Goal: Task Accomplishment & Management: Manage account settings

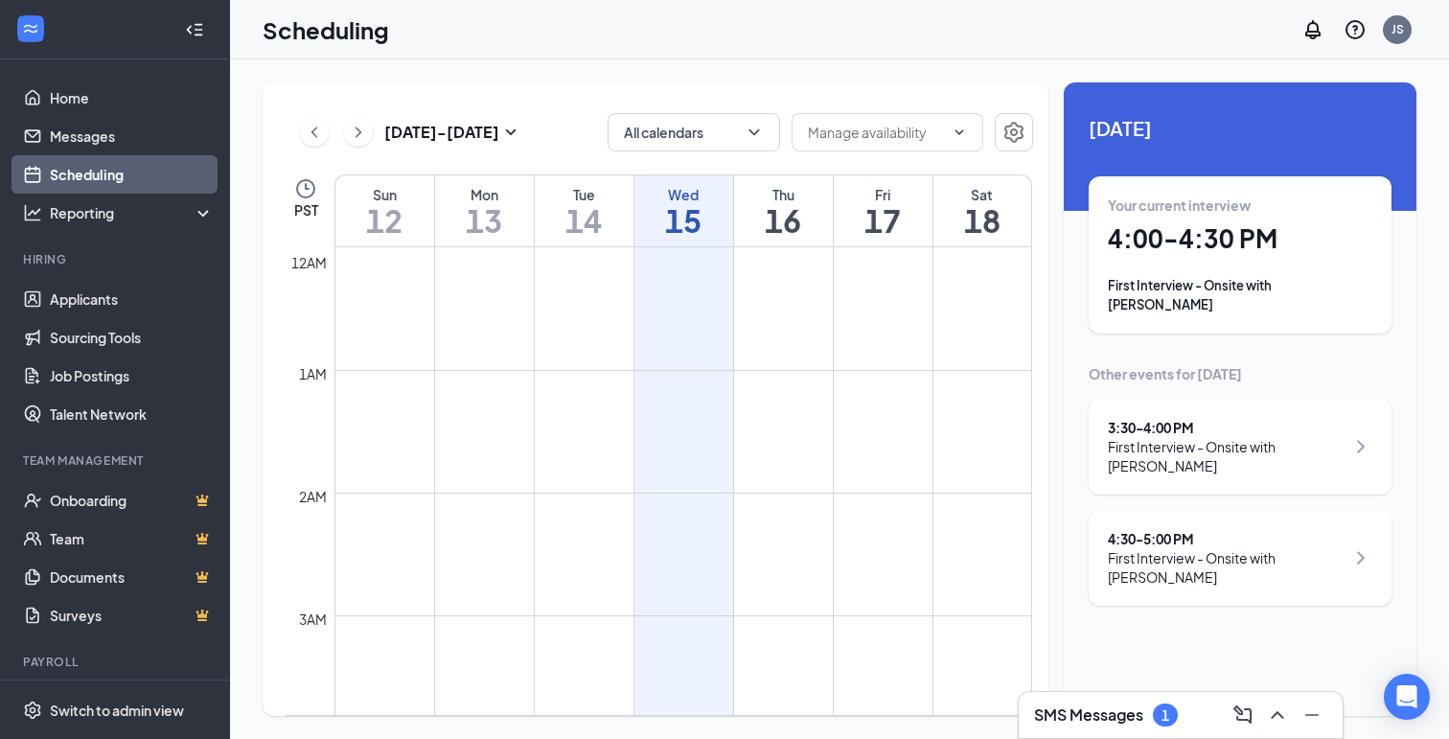
scroll to position [942, 0]
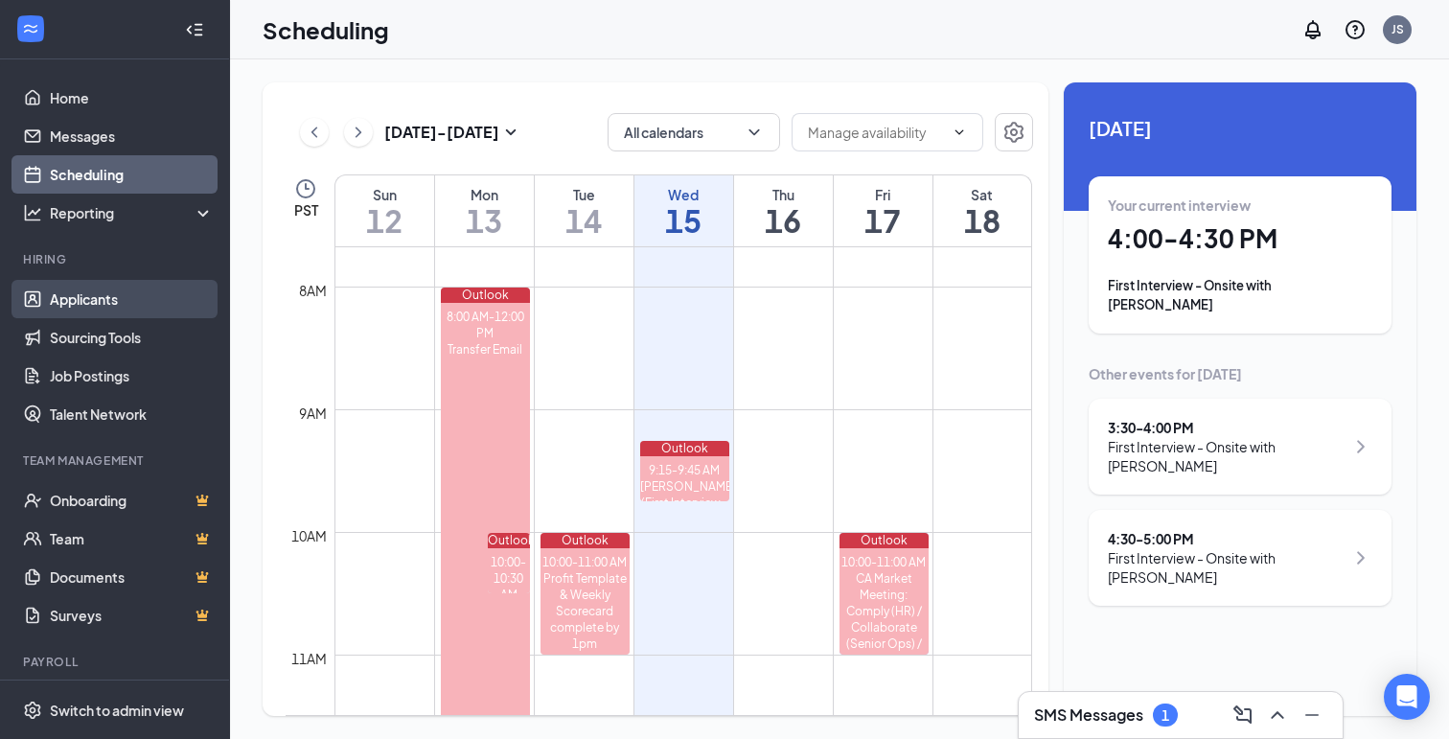
click at [91, 303] on link "Applicants" at bounding box center [132, 299] width 164 height 38
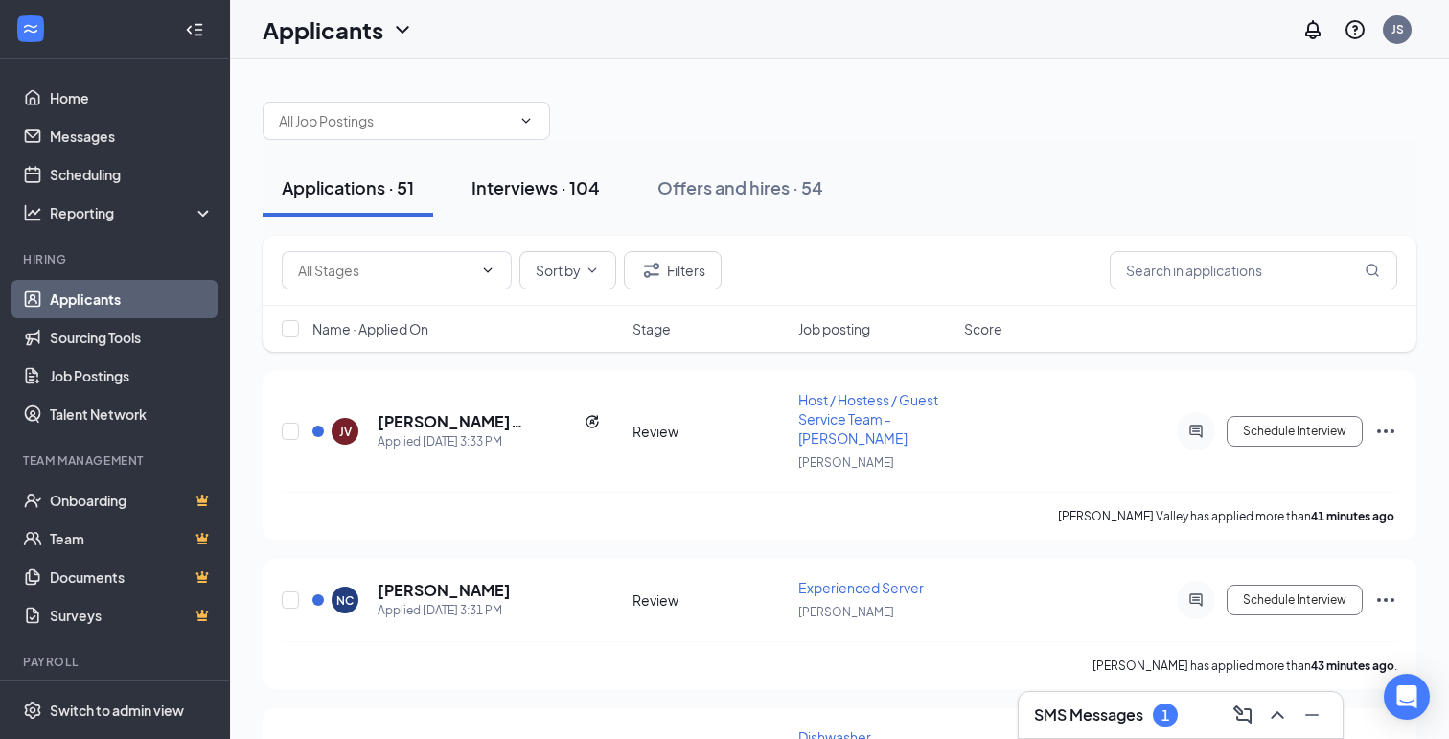
click at [546, 191] on div "Interviews · 104" at bounding box center [536, 187] width 128 height 24
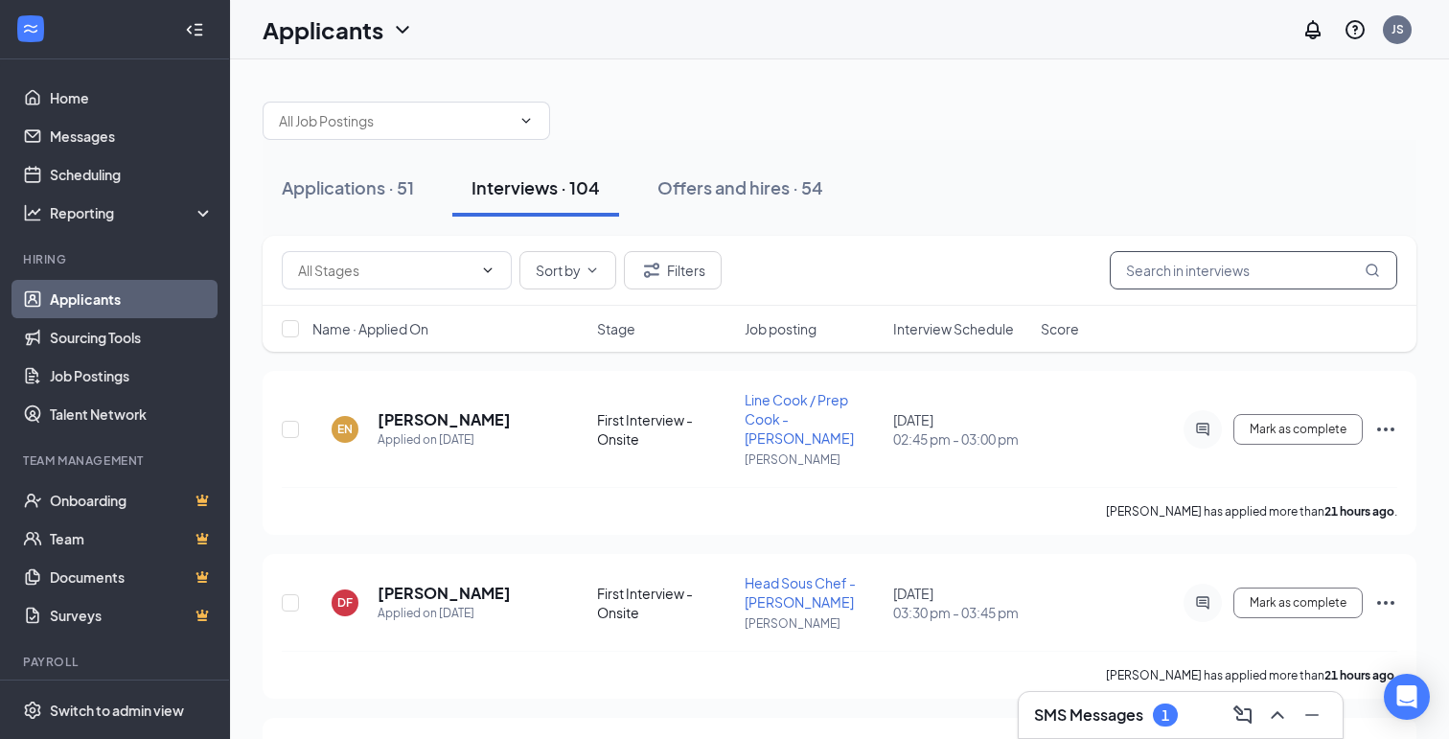
click at [1214, 288] on input "text" at bounding box center [1254, 270] width 288 height 38
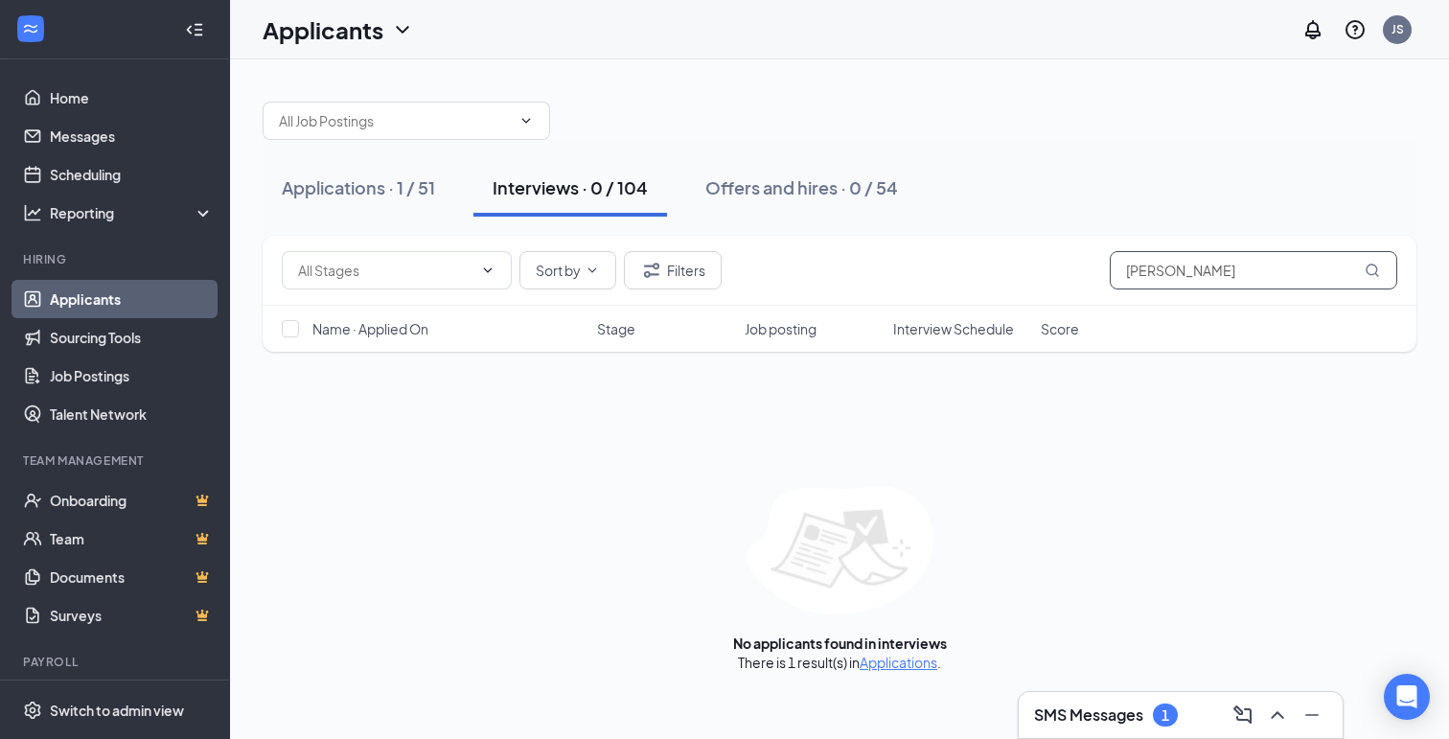
type input "[PERSON_NAME]"
drag, startPoint x: 1130, startPoint y: 315, endPoint x: 340, endPoint y: 196, distance: 798.6
click at [340, 196] on div "Applications · 1 / 51" at bounding box center [358, 187] width 153 height 24
click at [357, 191] on div "Applications · 1 / 51" at bounding box center [358, 187] width 153 height 24
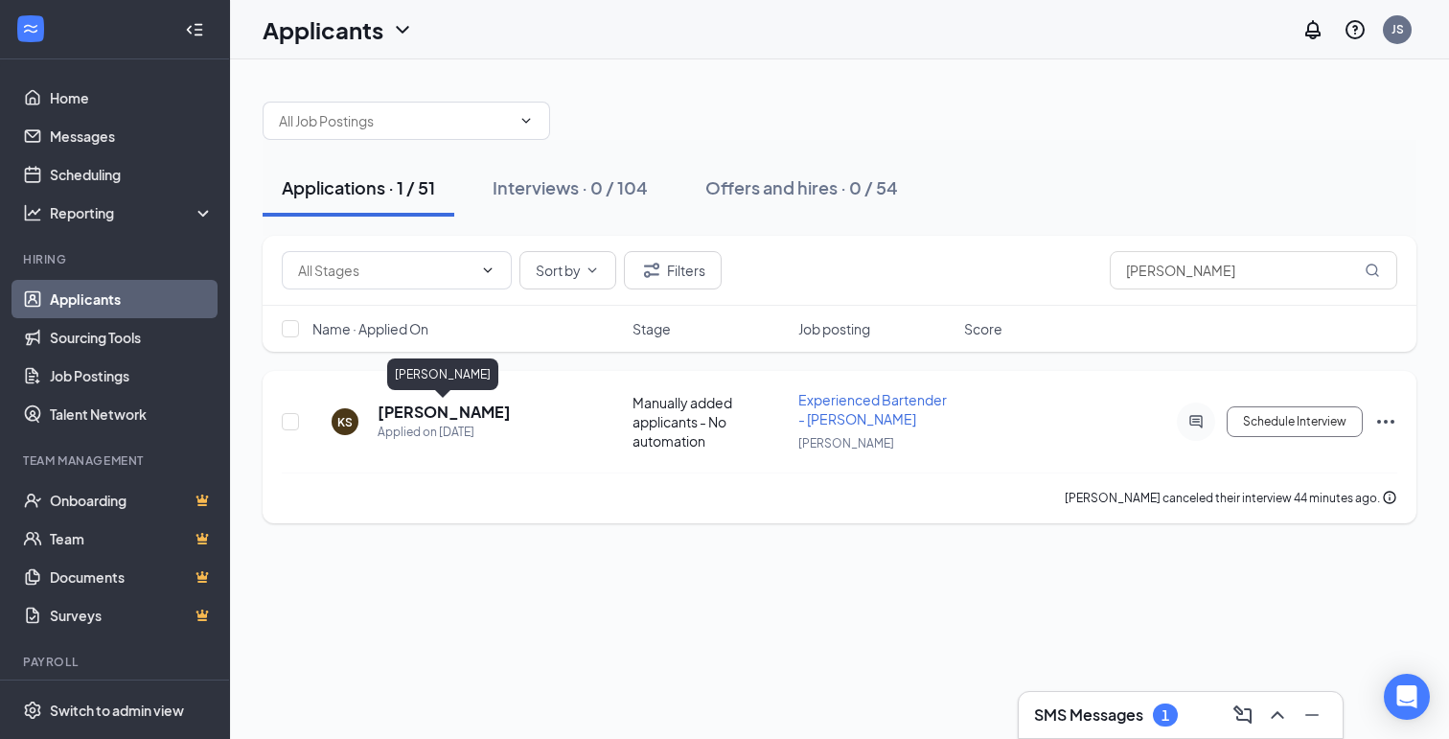
click at [432, 417] on h5 "[PERSON_NAME]" at bounding box center [444, 412] width 133 height 21
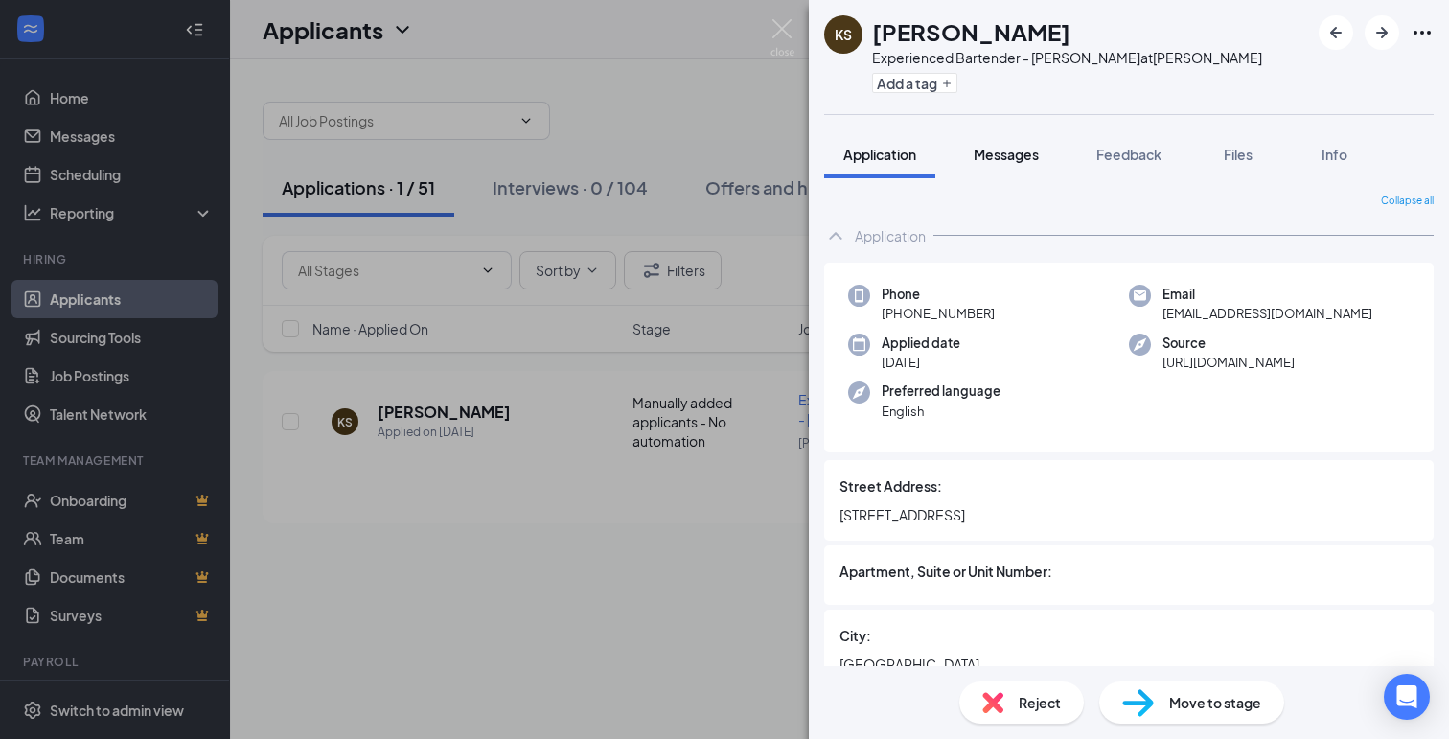
click at [1008, 167] on button "Messages" at bounding box center [1007, 154] width 104 height 48
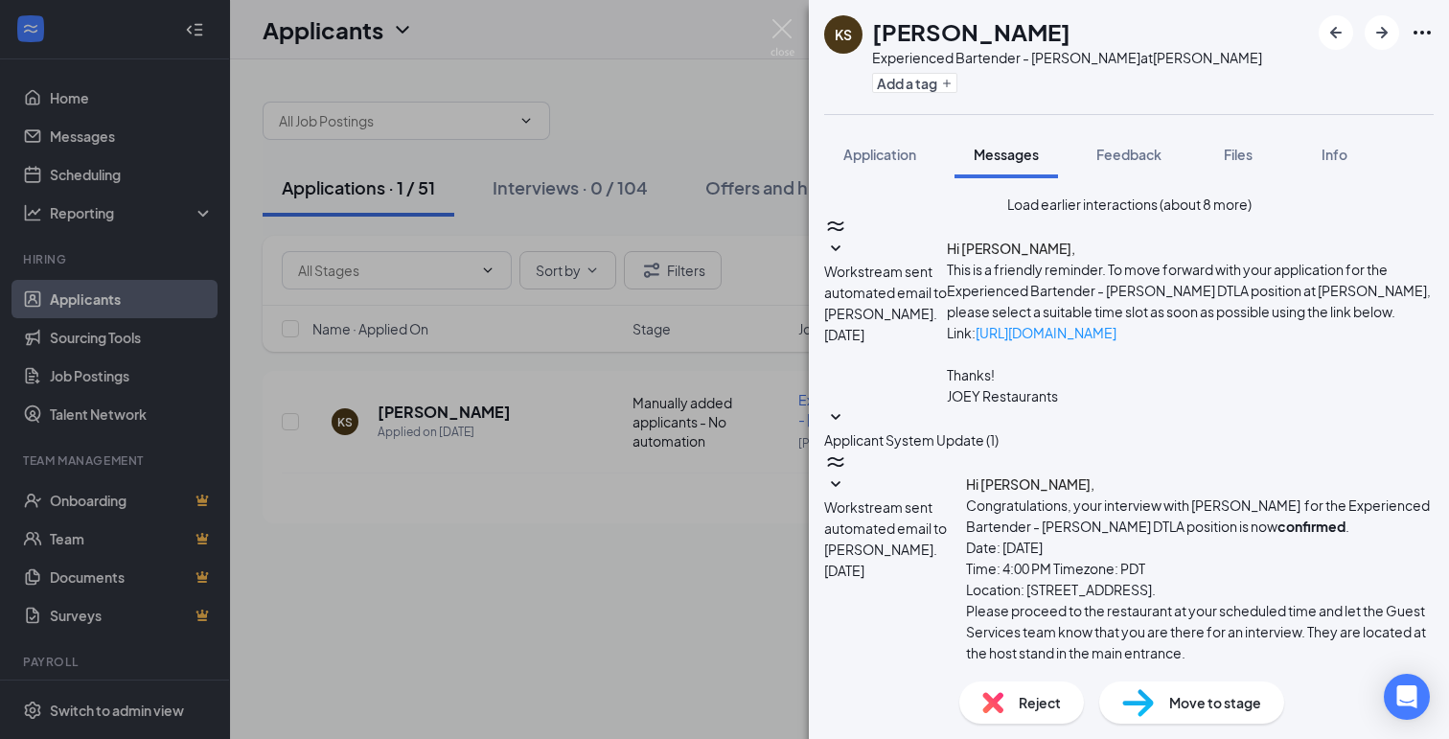
scroll to position [583, 0]
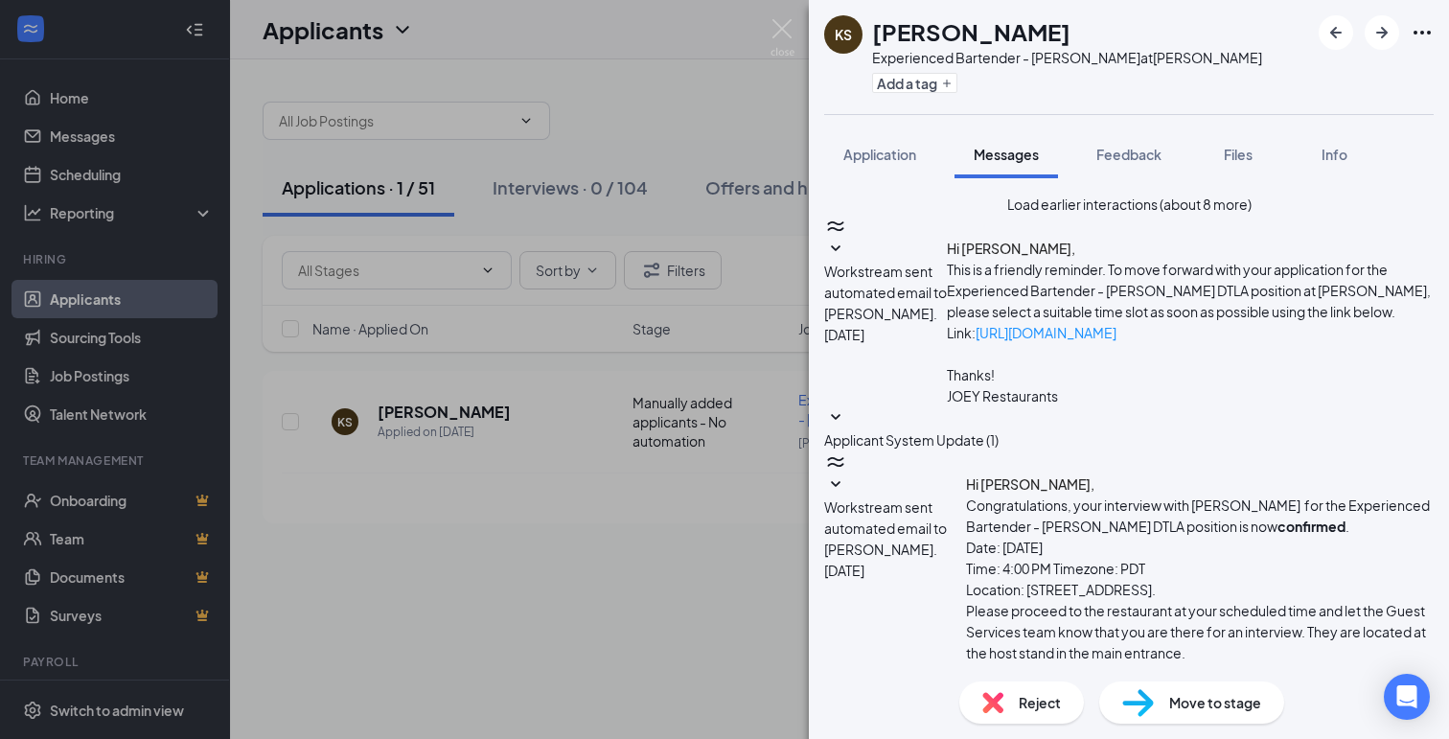
scroll to position [558, 0]
